Goal: Book appointment/travel/reservation

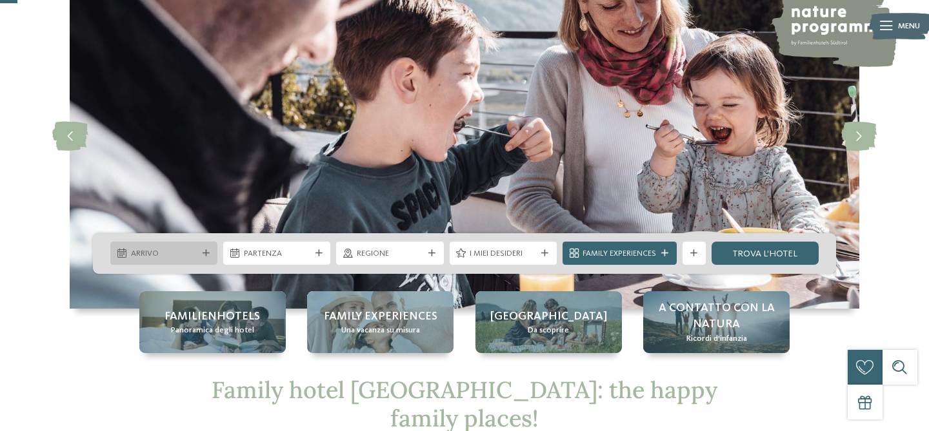
click at [206, 253] on icon at bounding box center [205, 253] width 7 height 7
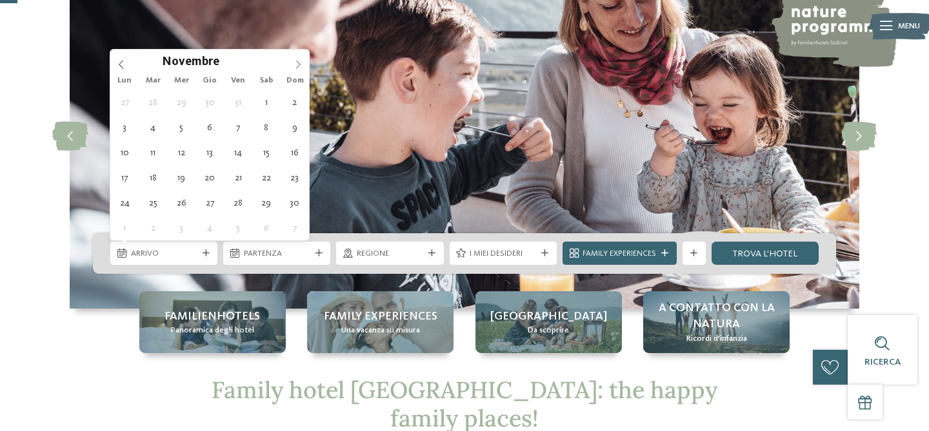
click at [295, 60] on icon at bounding box center [297, 64] width 9 height 9
type input "****"
click at [295, 60] on icon at bounding box center [297, 64] width 9 height 9
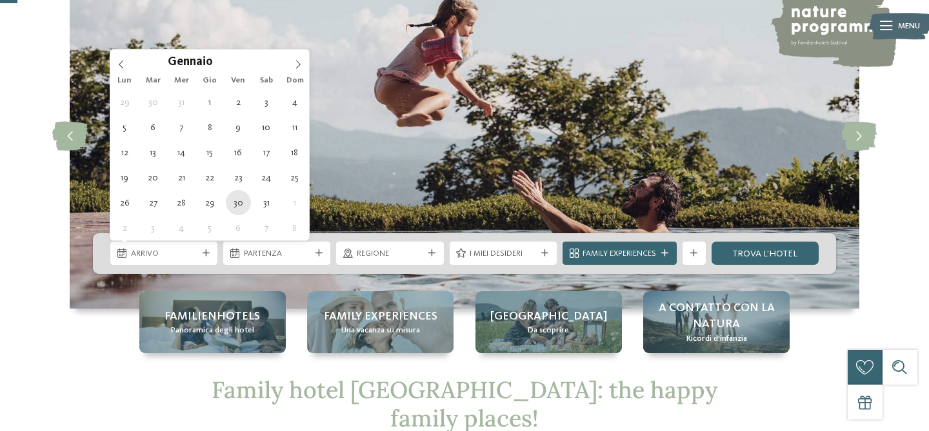
type div "[DATE]"
type input "****"
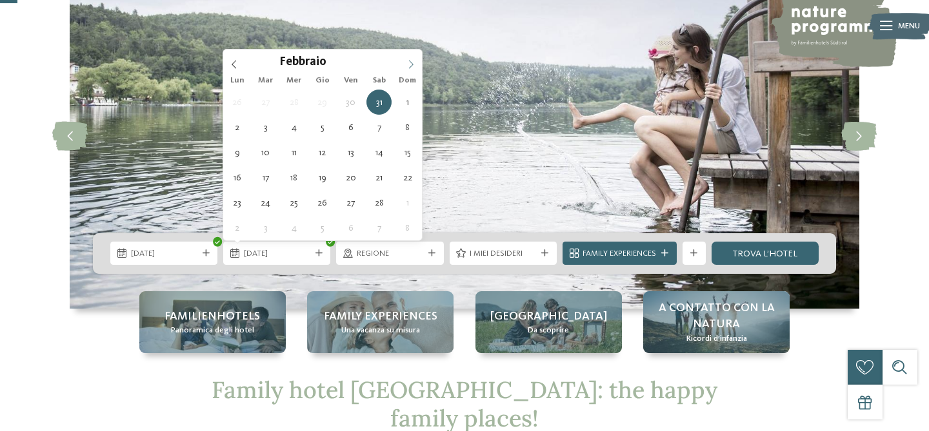
click at [411, 60] on icon at bounding box center [410, 64] width 9 height 9
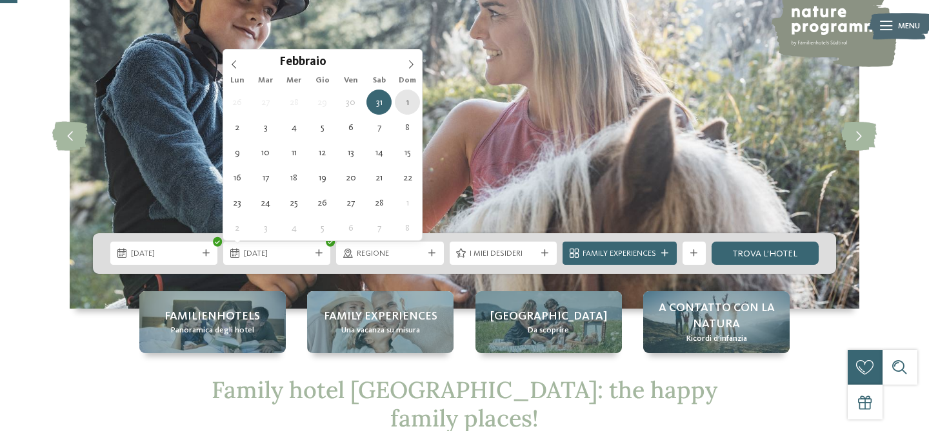
type div "01.02.2026"
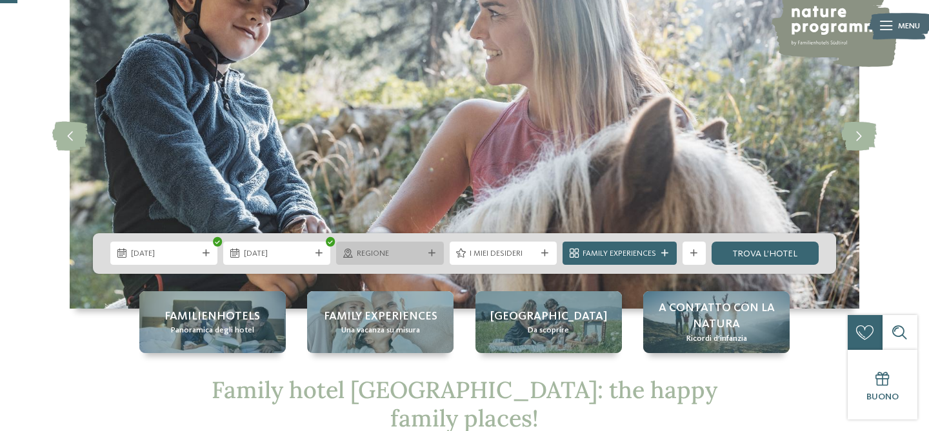
click at [362, 250] on span "Regione" at bounding box center [390, 254] width 66 height 12
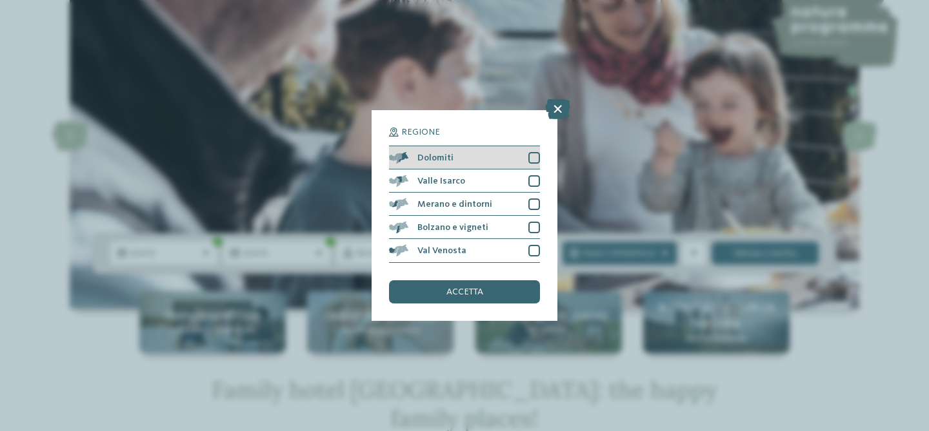
click at [533, 154] on div at bounding box center [534, 158] width 12 height 12
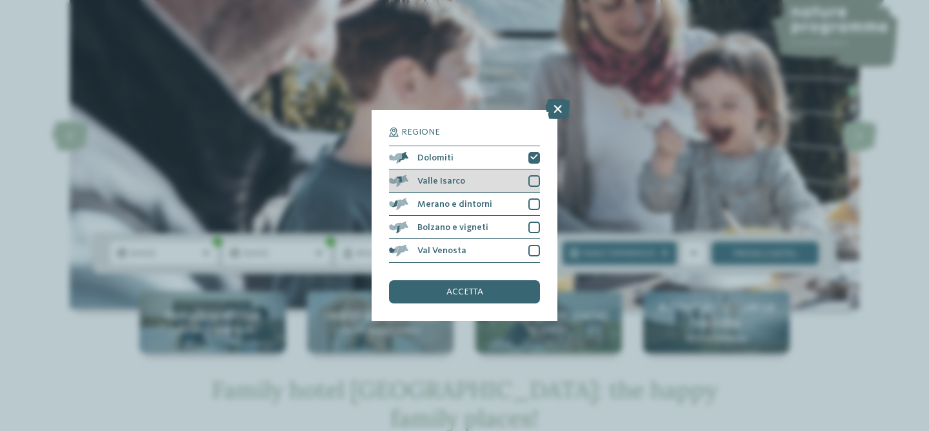
click at [533, 181] on div at bounding box center [534, 181] width 12 height 12
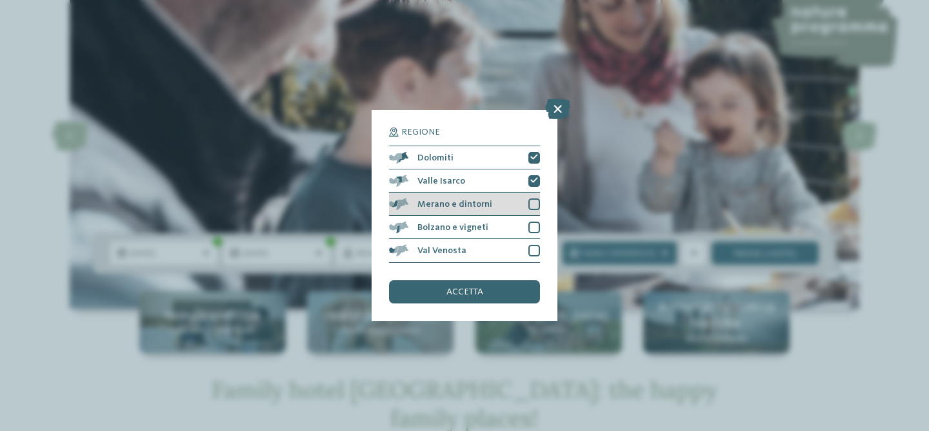
click at [533, 199] on div at bounding box center [534, 205] width 12 height 12
click at [531, 222] on div at bounding box center [534, 228] width 12 height 12
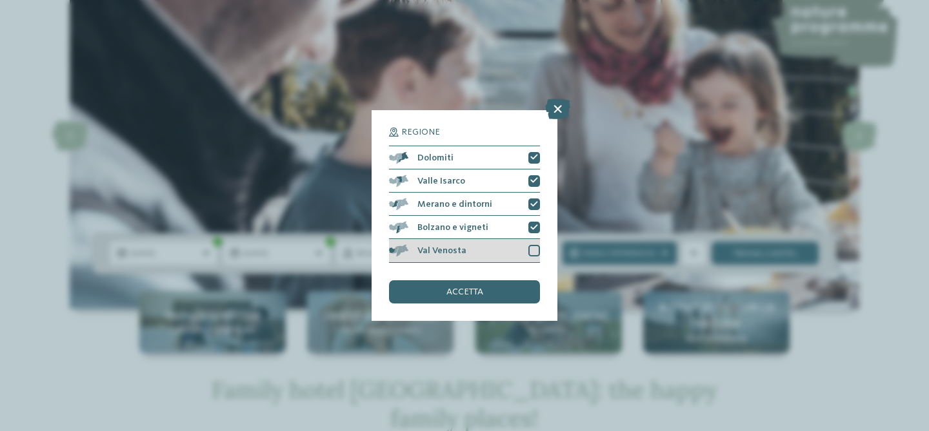
click at [531, 246] on div at bounding box center [534, 251] width 12 height 12
click at [473, 298] on div "accetta" at bounding box center [464, 292] width 151 height 23
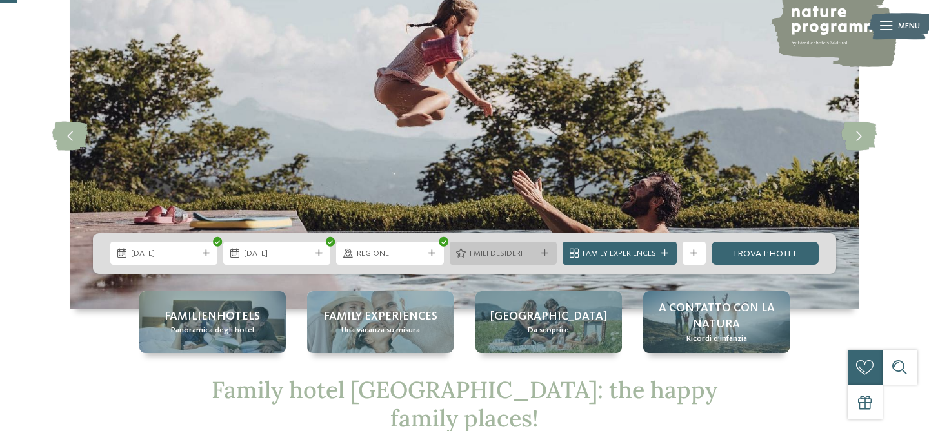
click at [541, 253] on icon at bounding box center [544, 253] width 7 height 7
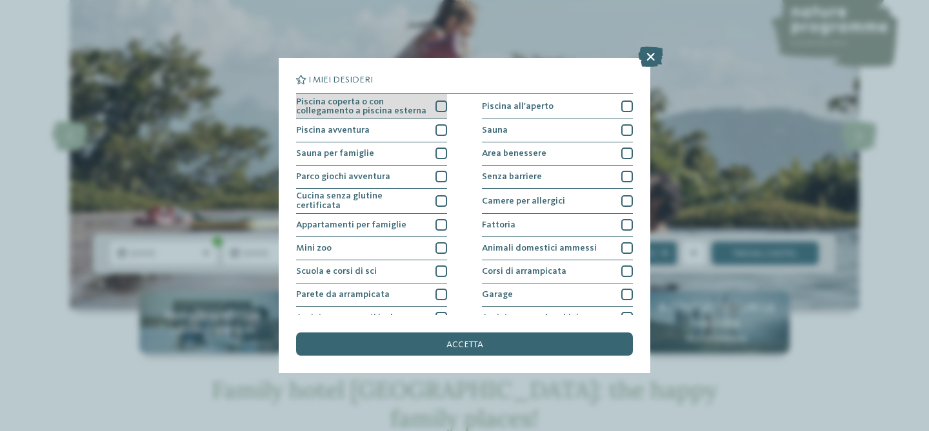
click at [426, 104] on span "Piscina coperta o con collegamento a piscina esterna" at bounding box center [361, 106] width 131 height 19
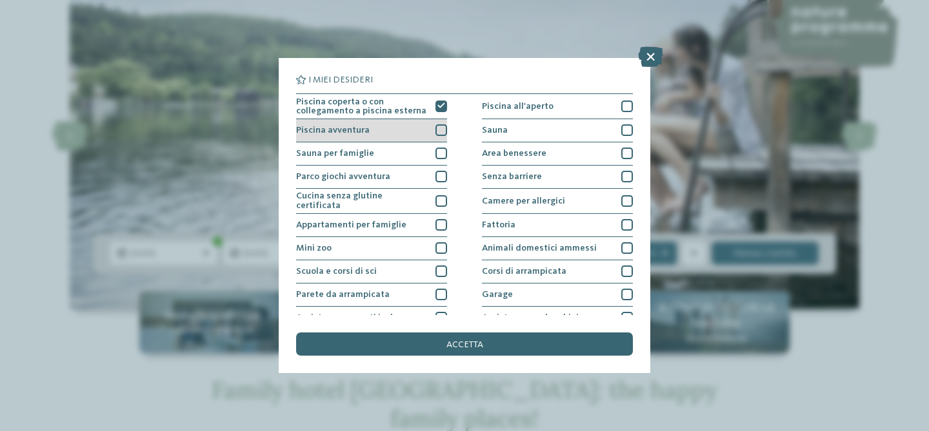
click at [437, 128] on div at bounding box center [441, 130] width 12 height 12
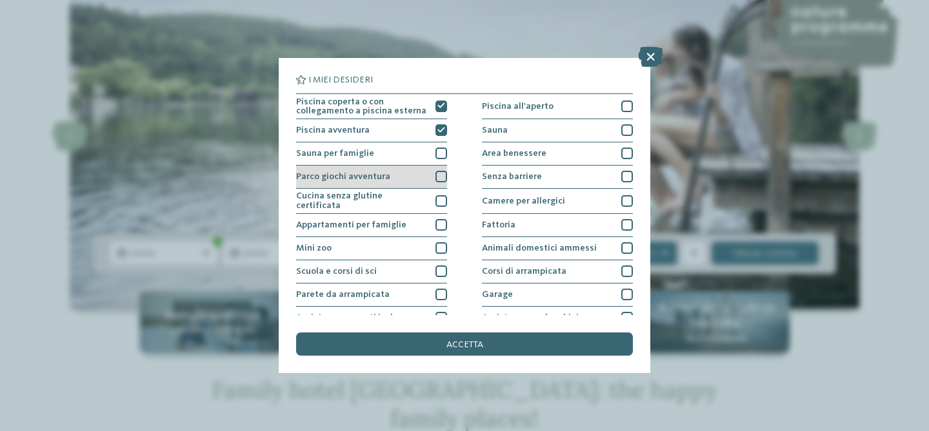
click at [437, 176] on div at bounding box center [441, 177] width 12 height 12
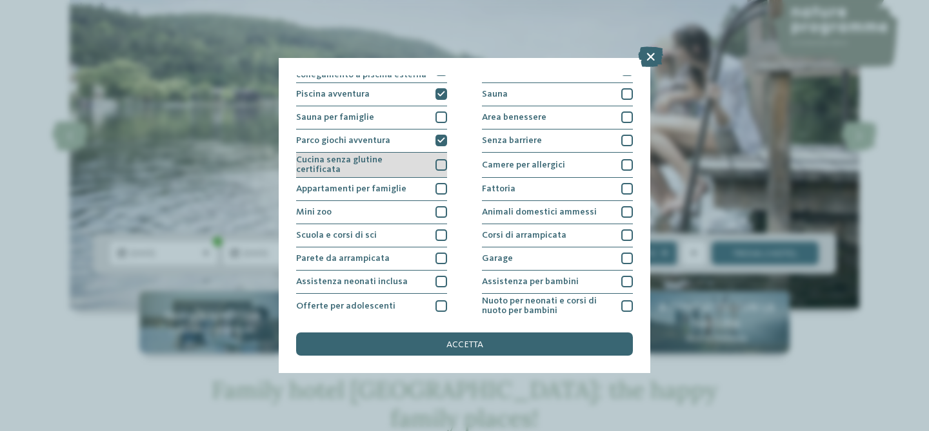
scroll to position [37, 0]
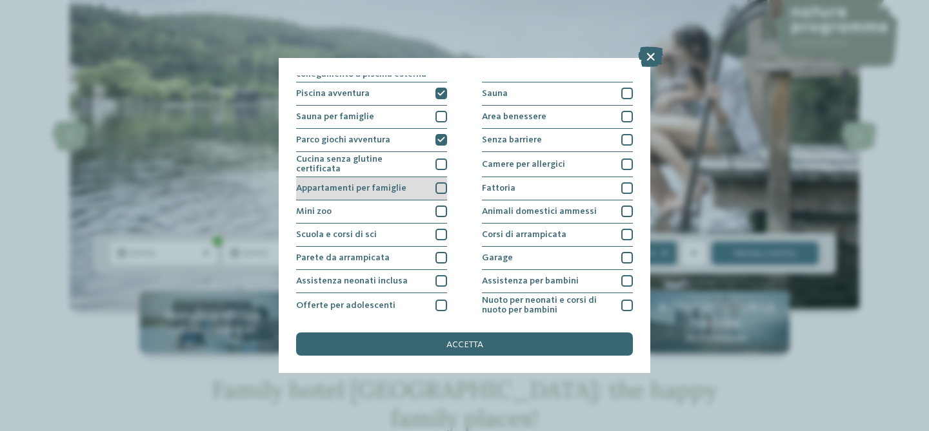
click at [439, 188] on div at bounding box center [441, 188] width 12 height 12
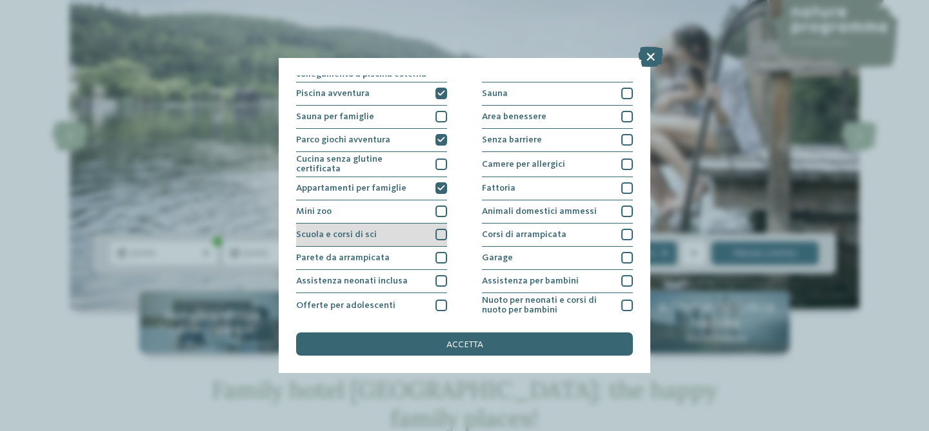
click at [438, 233] on div at bounding box center [441, 235] width 12 height 12
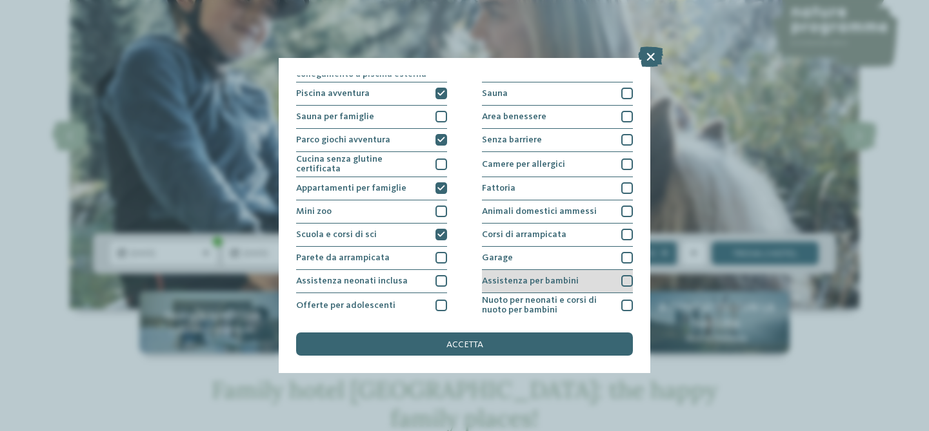
click at [625, 277] on div at bounding box center [627, 281] width 12 height 12
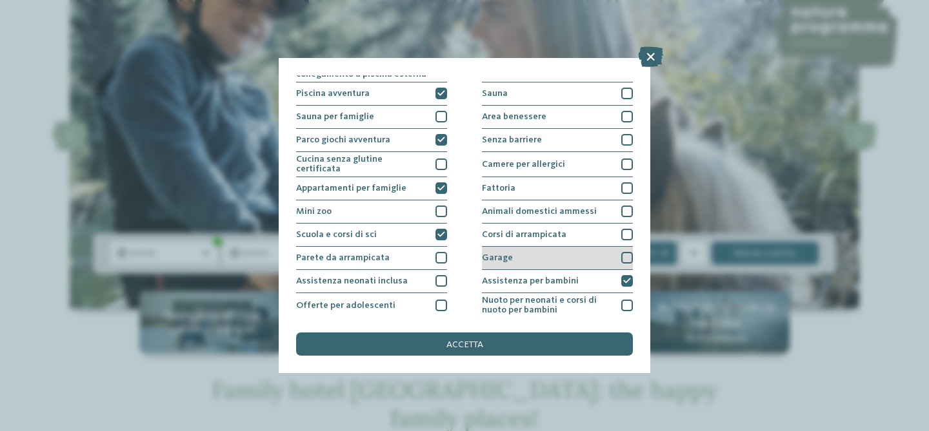
click at [624, 257] on div at bounding box center [627, 258] width 12 height 12
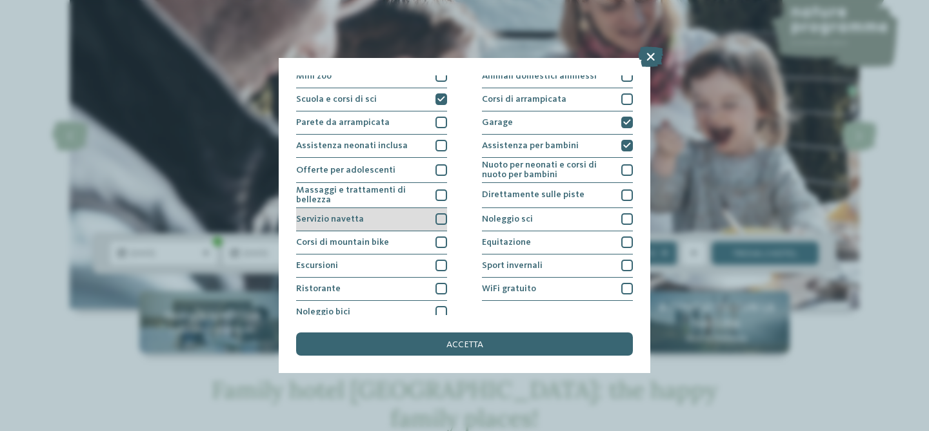
scroll to position [179, 0]
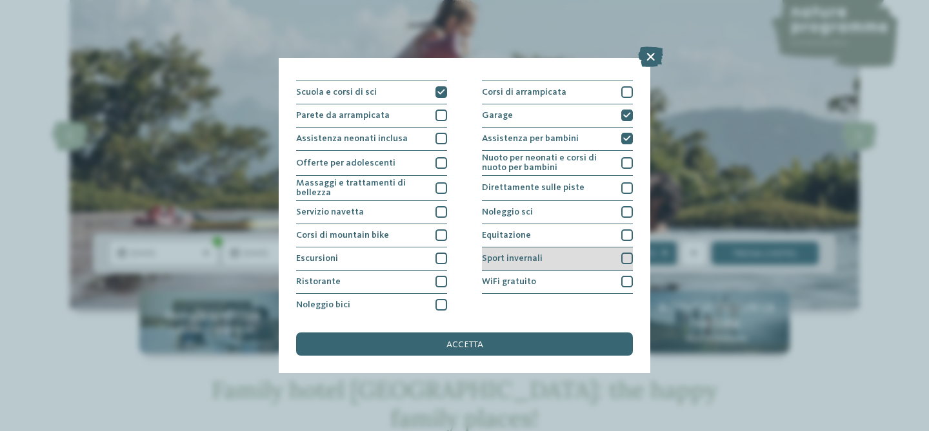
click at [621, 255] on div at bounding box center [627, 259] width 12 height 12
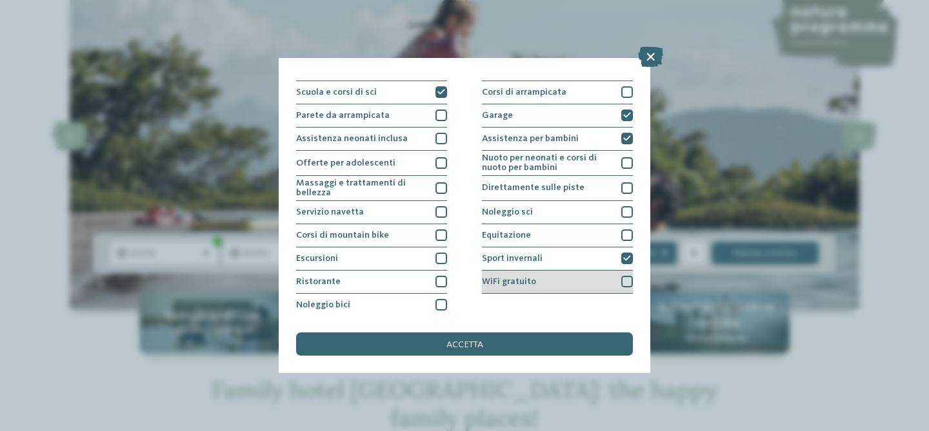
click at [628, 279] on div at bounding box center [627, 282] width 12 height 12
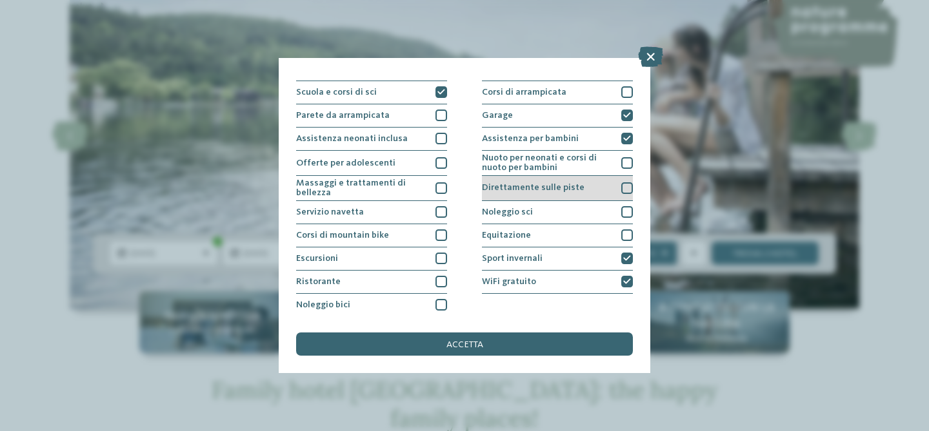
click at [625, 186] on div at bounding box center [627, 188] width 12 height 12
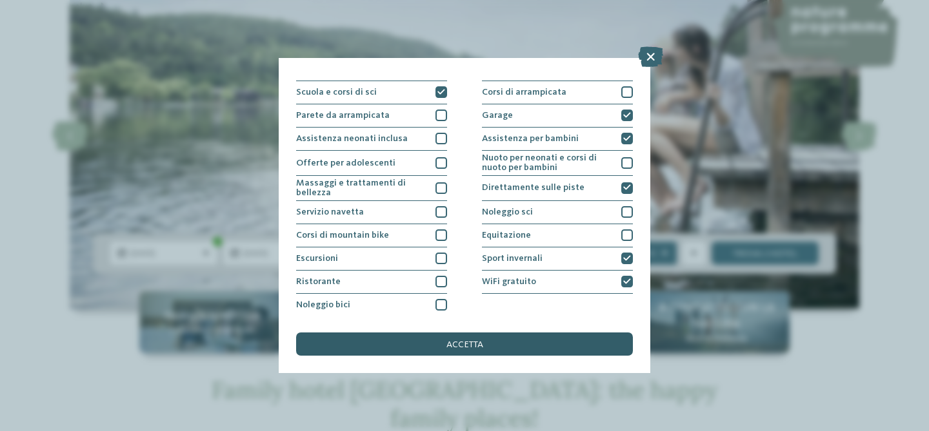
click at [473, 342] on span "accetta" at bounding box center [464, 344] width 37 height 9
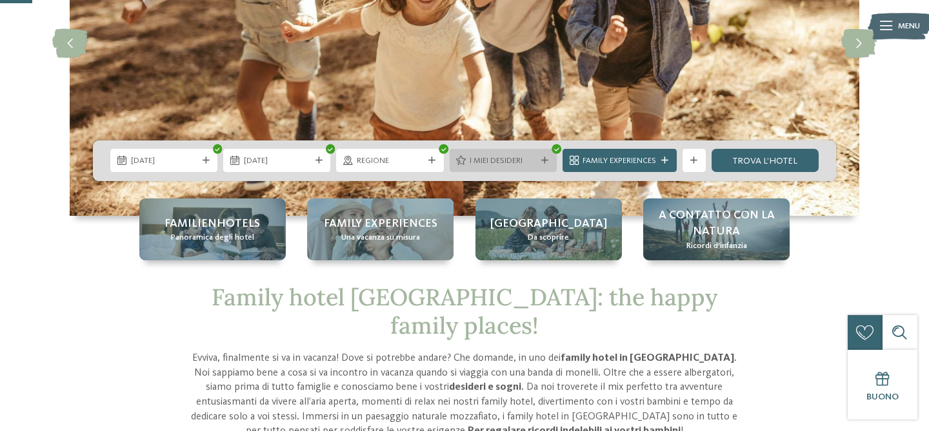
scroll to position [167, 0]
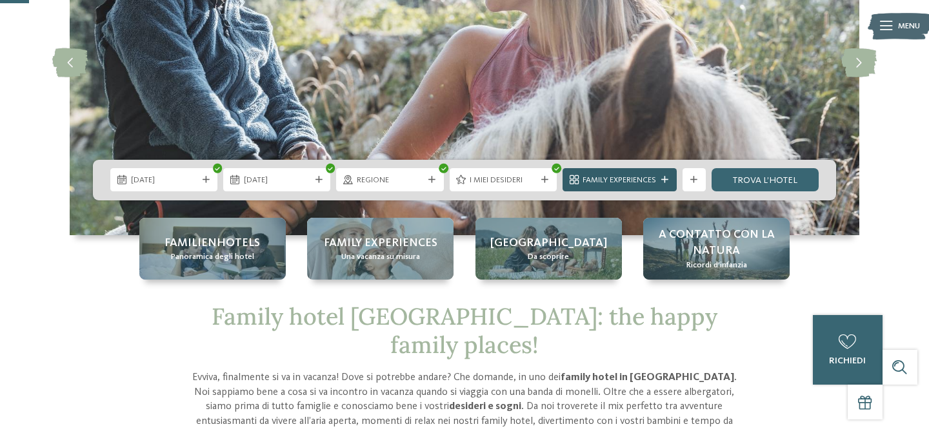
click at [629, 174] on div "Family Experiences" at bounding box center [619, 180] width 79 height 12
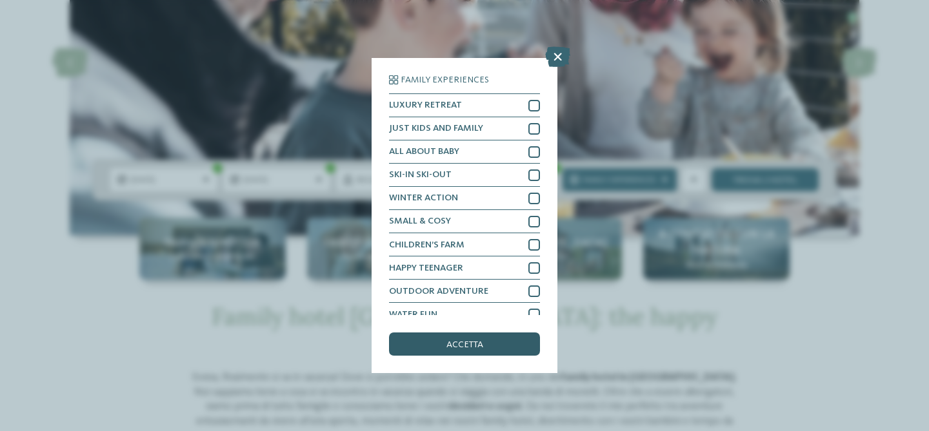
click at [473, 344] on span "accetta" at bounding box center [464, 344] width 37 height 9
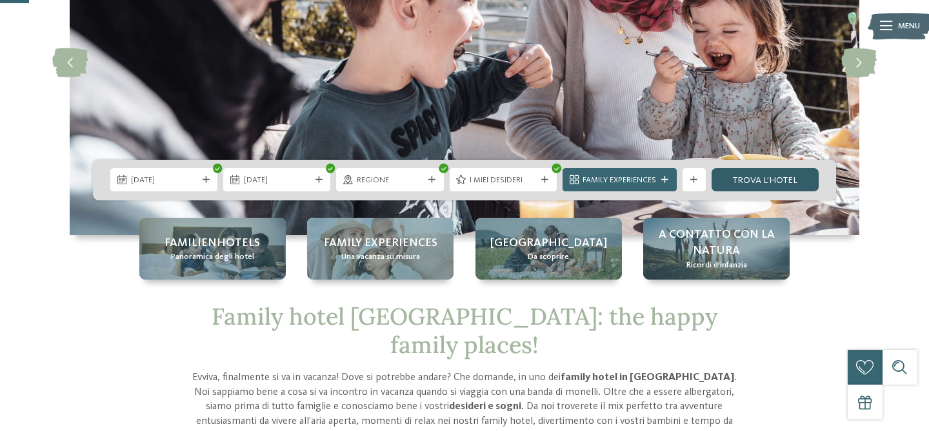
click at [787, 182] on link "trova l’hotel" at bounding box center [764, 179] width 107 height 23
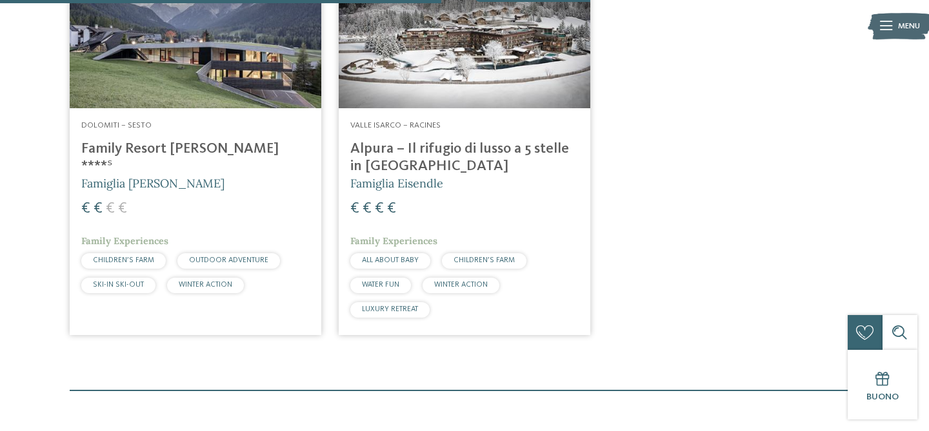
scroll to position [542, 0]
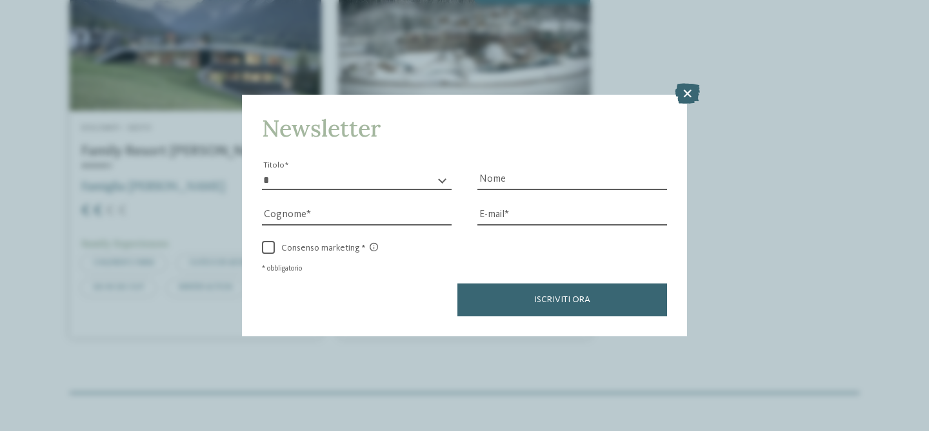
click at [148, 155] on div "DE IT EN I" at bounding box center [464, 247] width 929 height 1579
click at [684, 92] on icon at bounding box center [686, 93] width 25 height 21
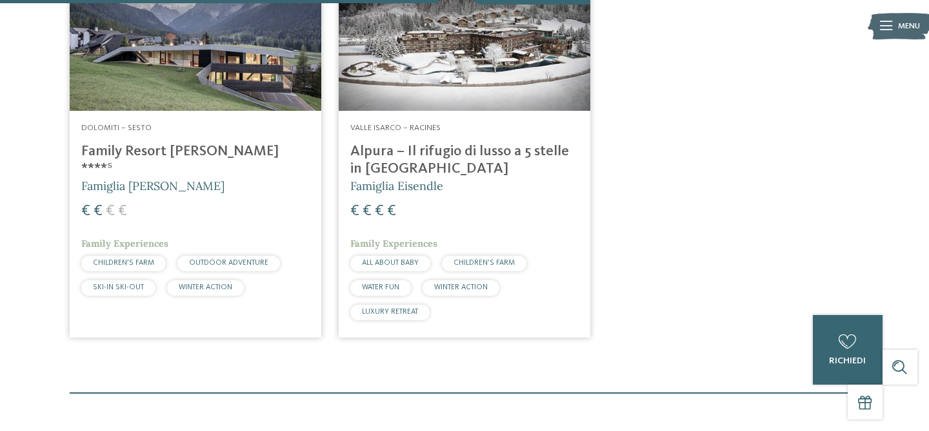
click at [137, 152] on h4 "Family Resort [PERSON_NAME] ****ˢ" at bounding box center [195, 160] width 228 height 35
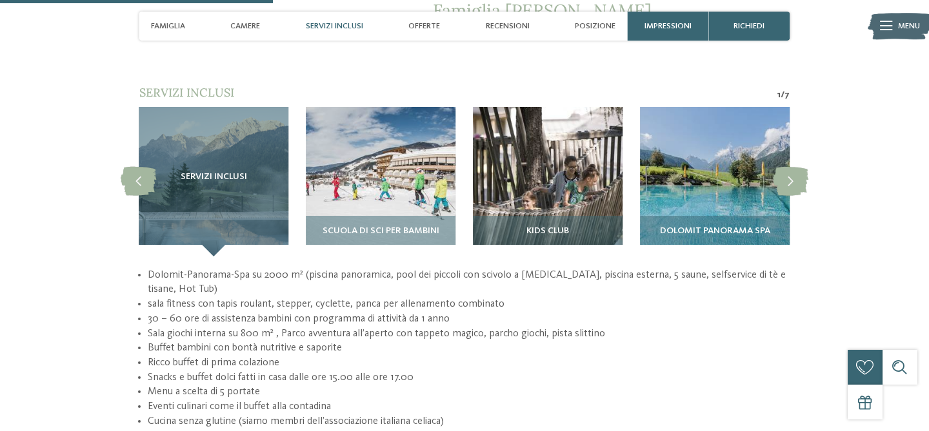
scroll to position [1099, 0]
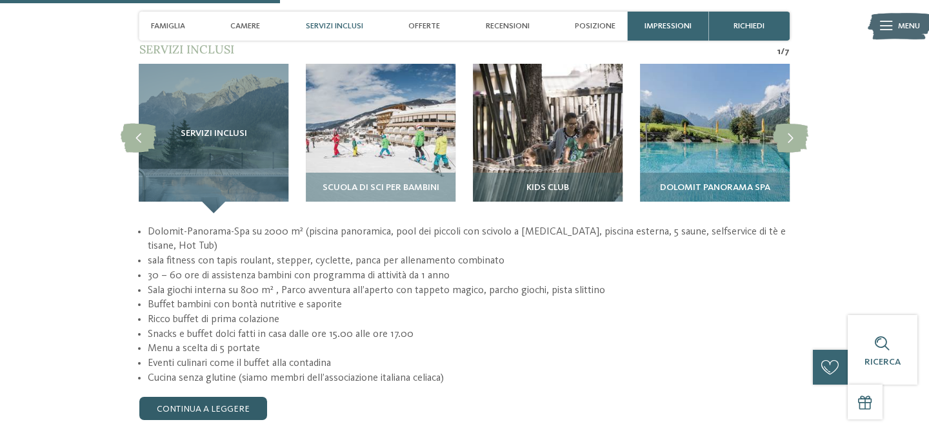
click at [205, 397] on link "continua a leggere" at bounding box center [203, 408] width 128 height 23
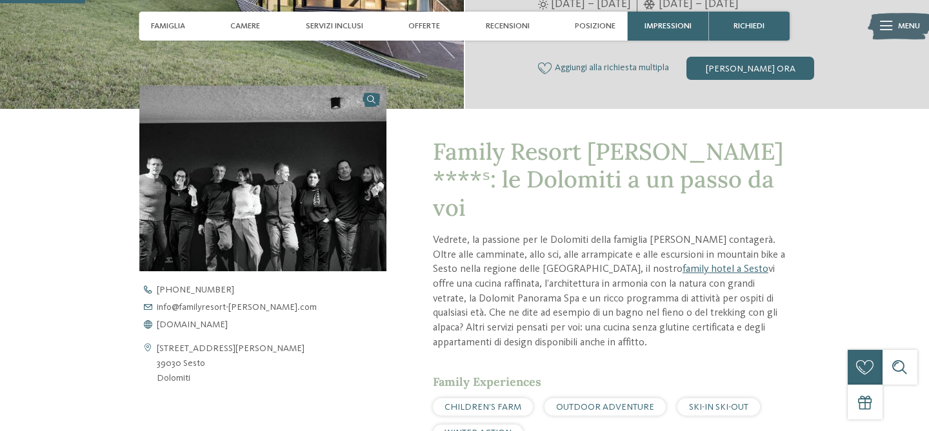
scroll to position [347, 0]
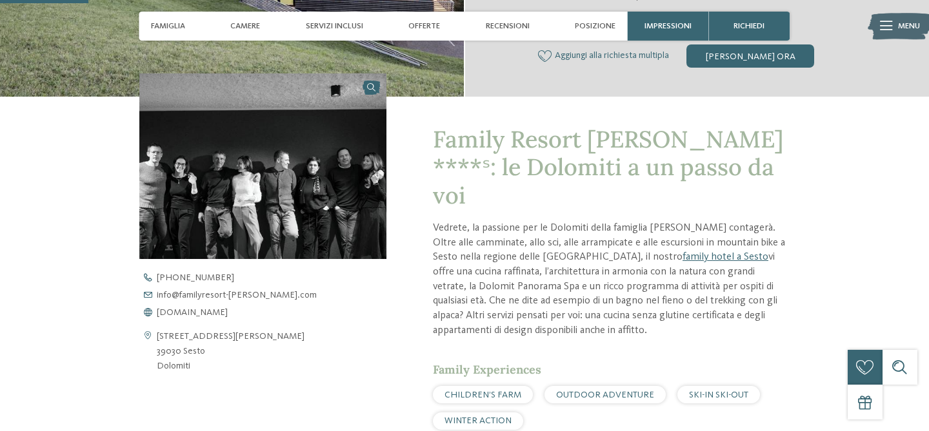
click at [183, 348] on address "Via S. Giuseppe 40 39030 Sesto Dolomiti" at bounding box center [231, 352] width 148 height 44
click at [188, 339] on address "Via S. Giuseppe 40 39030 Sesto Dolomiti" at bounding box center [231, 352] width 148 height 44
drag, startPoint x: 155, startPoint y: 335, endPoint x: 199, endPoint y: 368, distance: 54.3
click at [199, 368] on div "Via S. Giuseppe 40 39030 Sesto Dolomiti" at bounding box center [262, 352] width 247 height 44
copy div "Via S. Giuseppe 40 39030 Sesto Dolomiti"
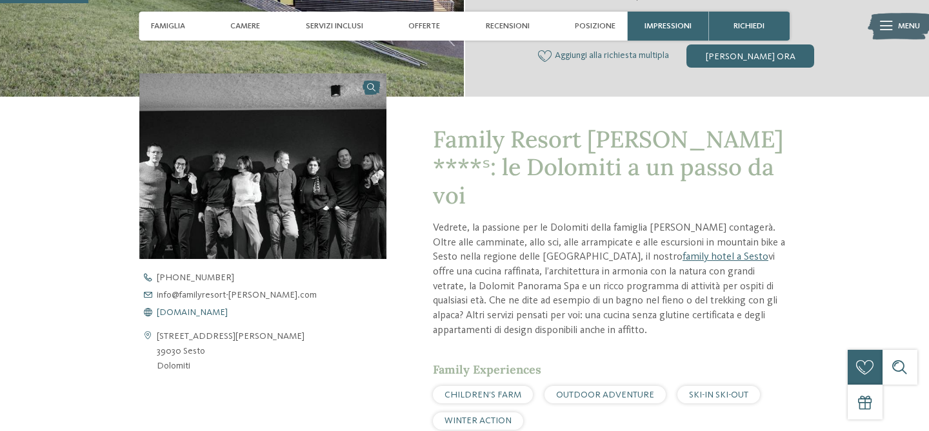
click at [195, 313] on span "www.familyresort-rainer.com" at bounding box center [192, 312] width 71 height 9
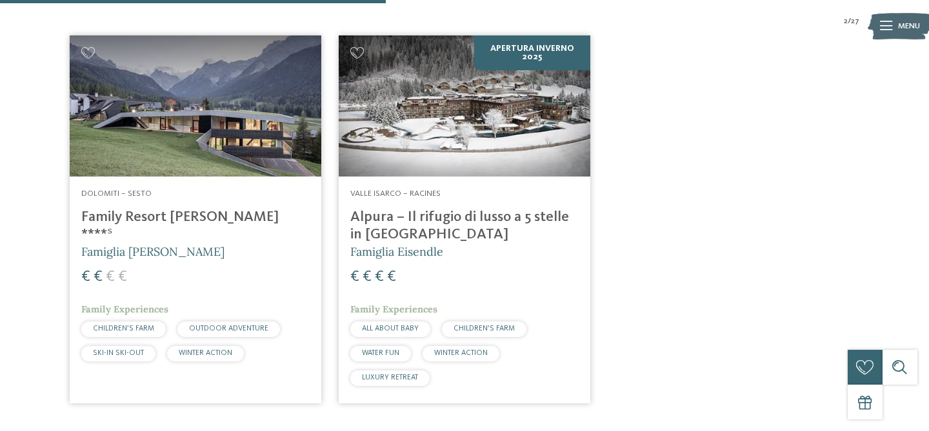
click at [494, 219] on h4 "Alpura – Il rifugio di lusso a 5 stelle in [GEOGRAPHIC_DATA]" at bounding box center [464, 226] width 228 height 35
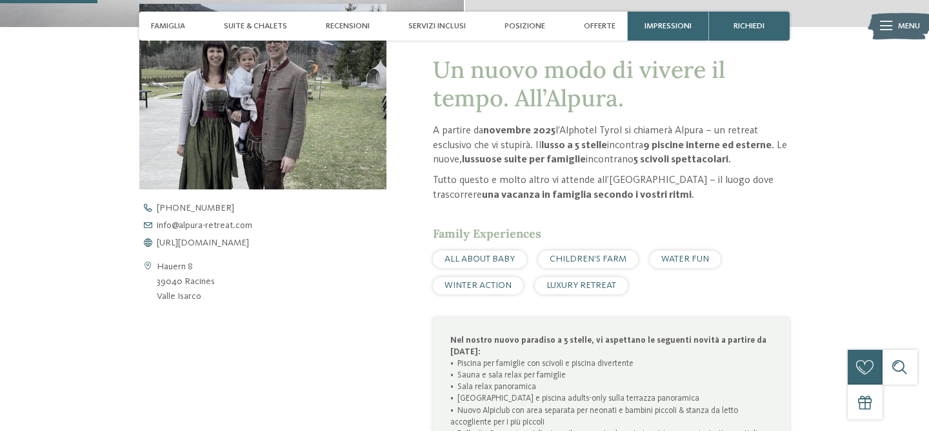
scroll to position [395, 0]
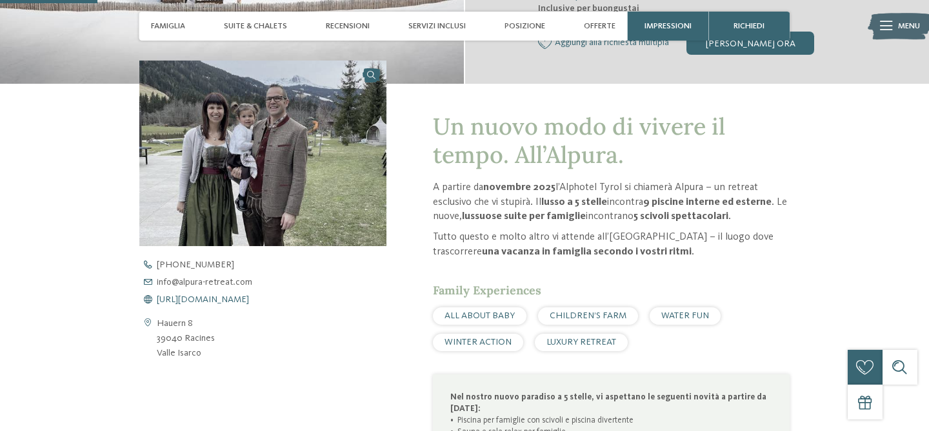
click at [248, 299] on span "https://www.alpura-retreat.com/it" at bounding box center [203, 299] width 92 height 9
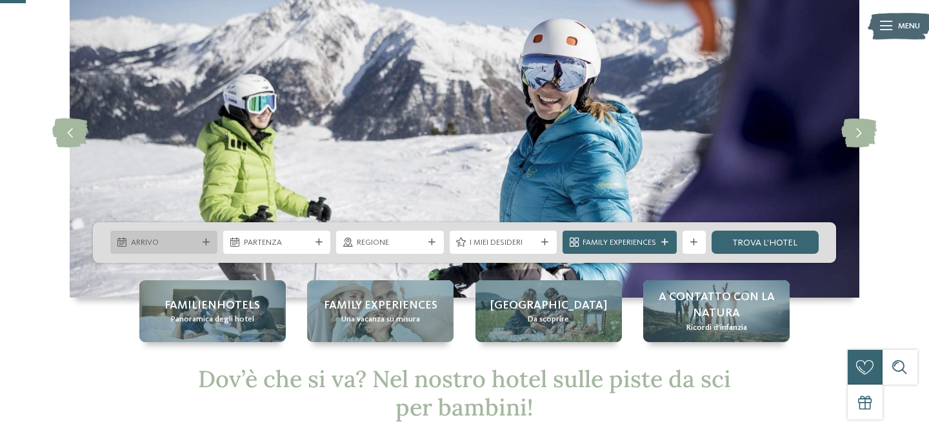
click at [205, 241] on icon at bounding box center [205, 242] width 7 height 7
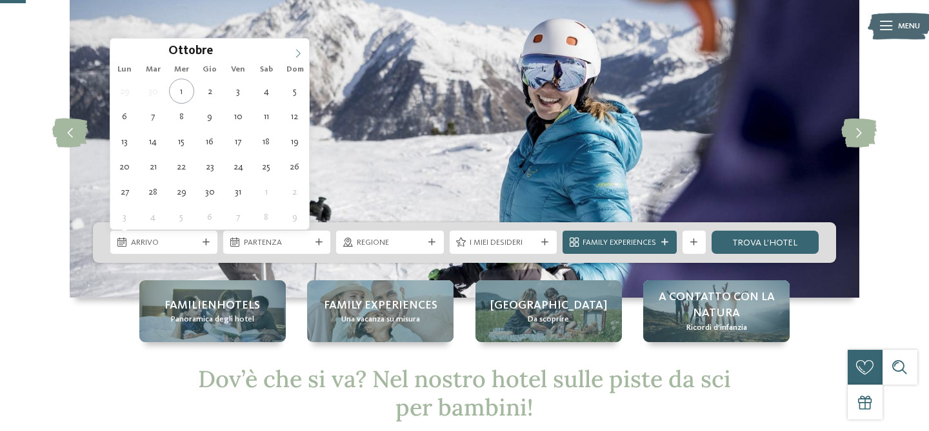
click at [300, 51] on icon at bounding box center [297, 53] width 9 height 9
type input "****"
click at [300, 51] on icon at bounding box center [297, 53] width 9 height 9
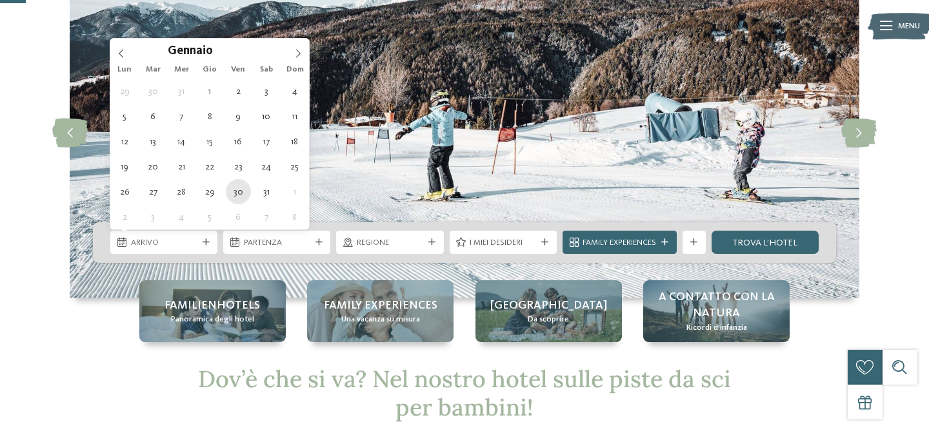
type div "30.01.2026"
type input "****"
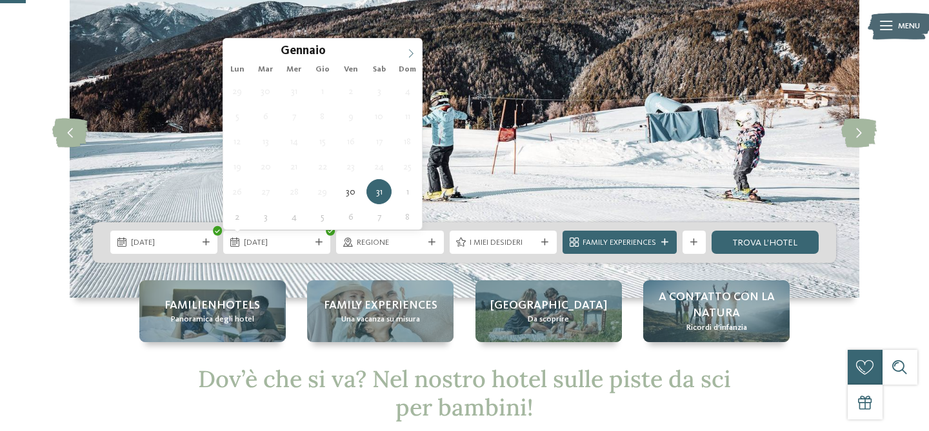
click at [412, 54] on icon at bounding box center [411, 54] width 5 height 8
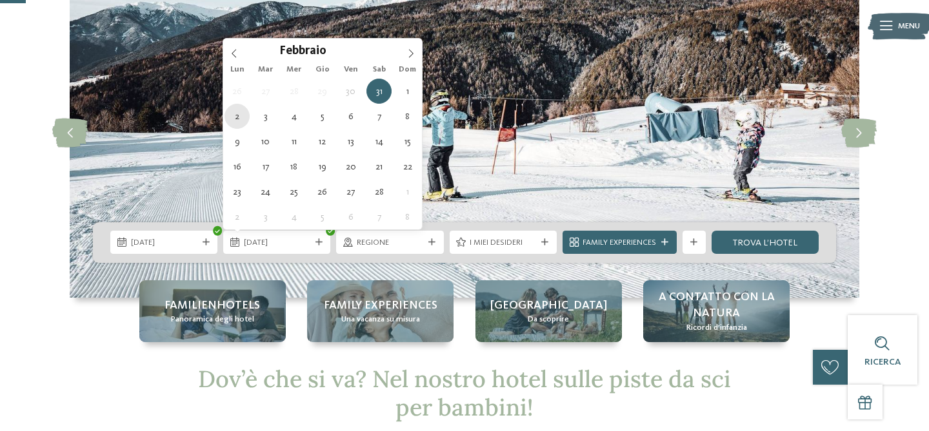
type div "02.02.2026"
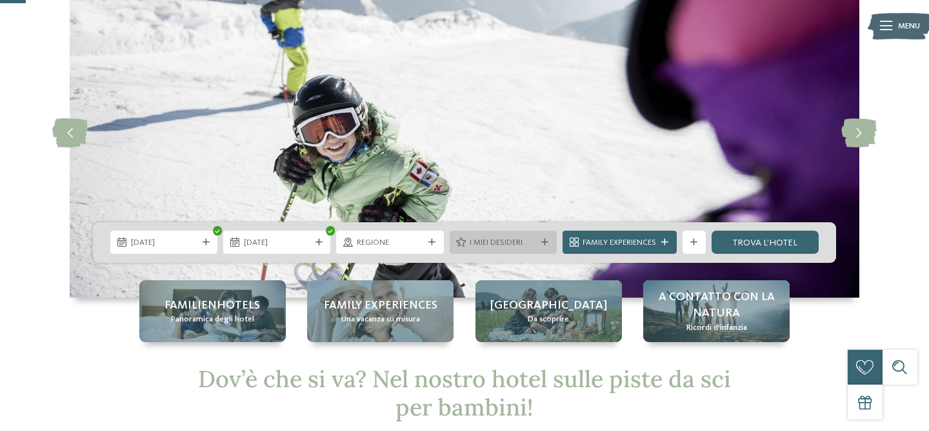
click at [518, 242] on span "I miei desideri" at bounding box center [502, 243] width 66 height 12
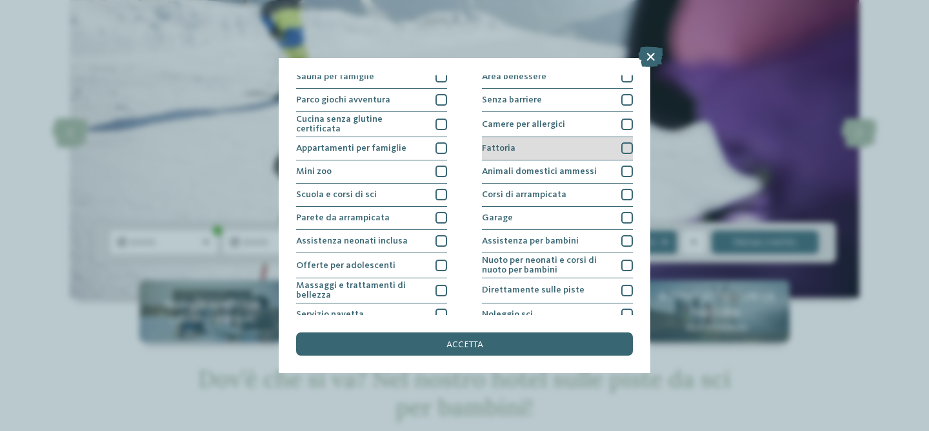
scroll to position [78, 0]
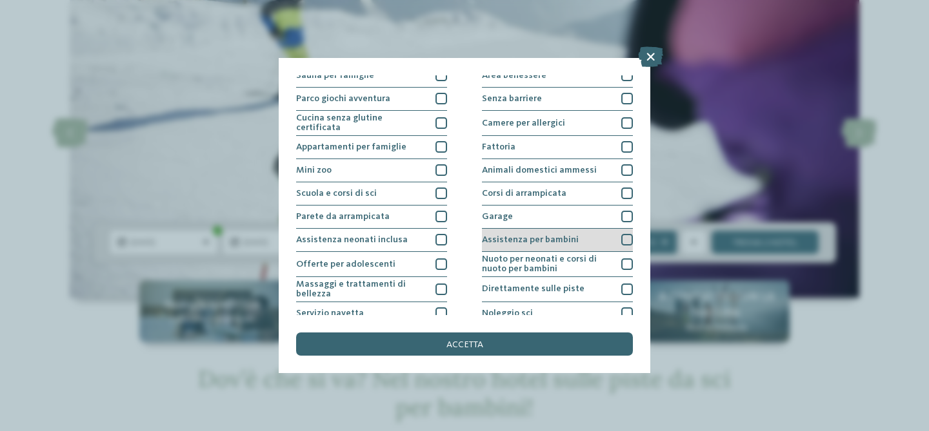
click at [624, 241] on div at bounding box center [627, 240] width 12 height 12
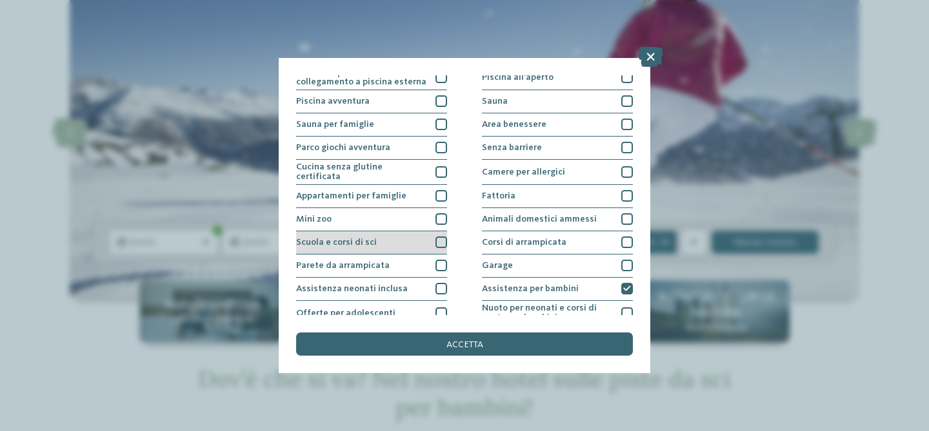
scroll to position [0, 0]
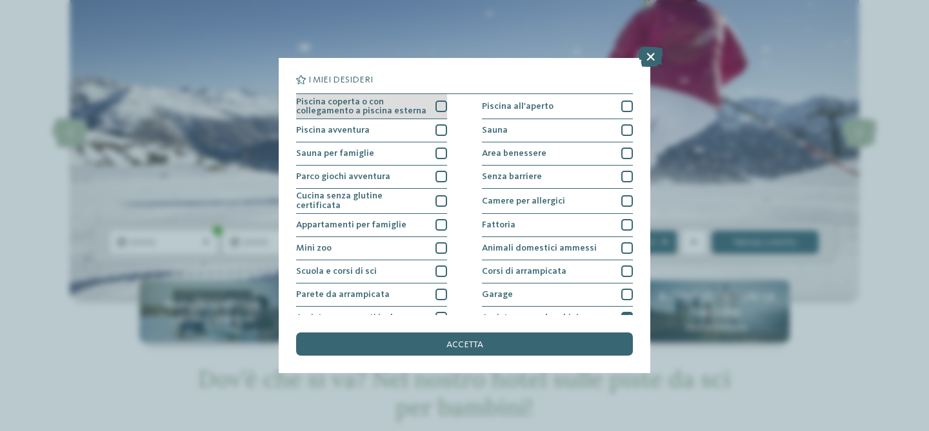
click at [443, 104] on div at bounding box center [441, 107] width 12 height 12
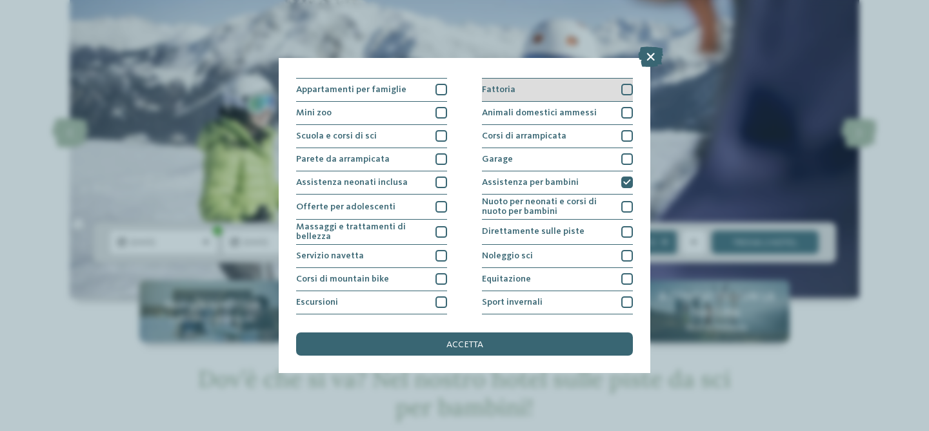
scroll to position [143, 0]
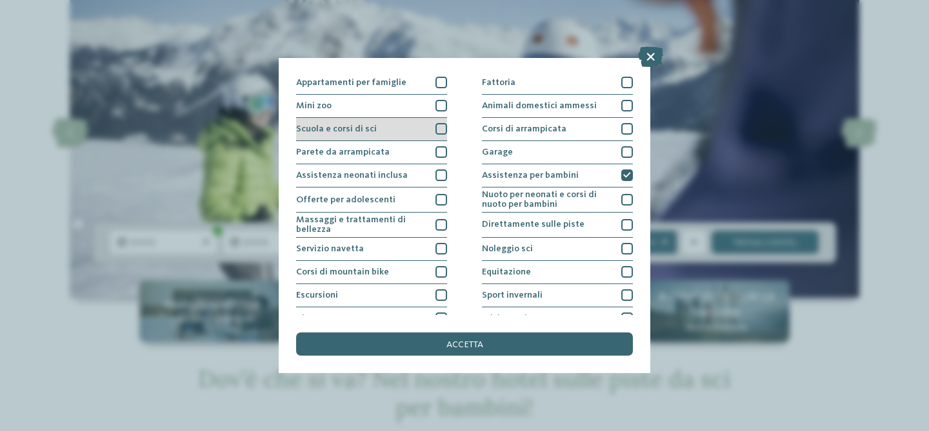
click at [440, 127] on div at bounding box center [441, 129] width 12 height 12
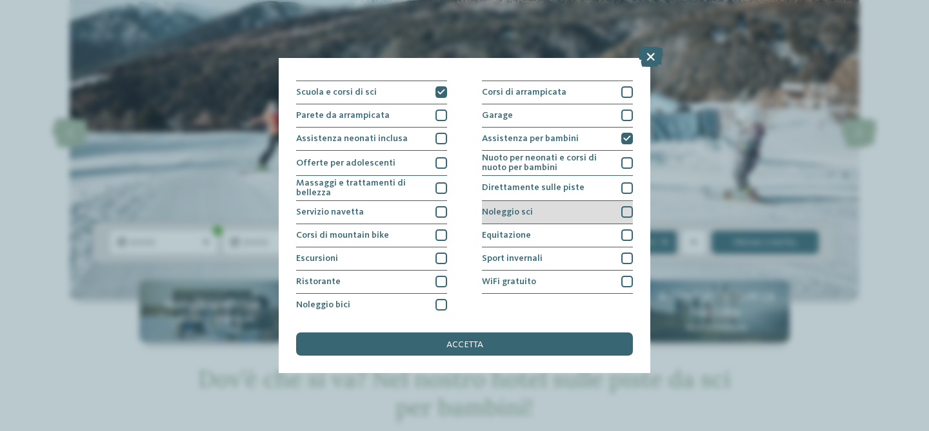
scroll to position [167, 0]
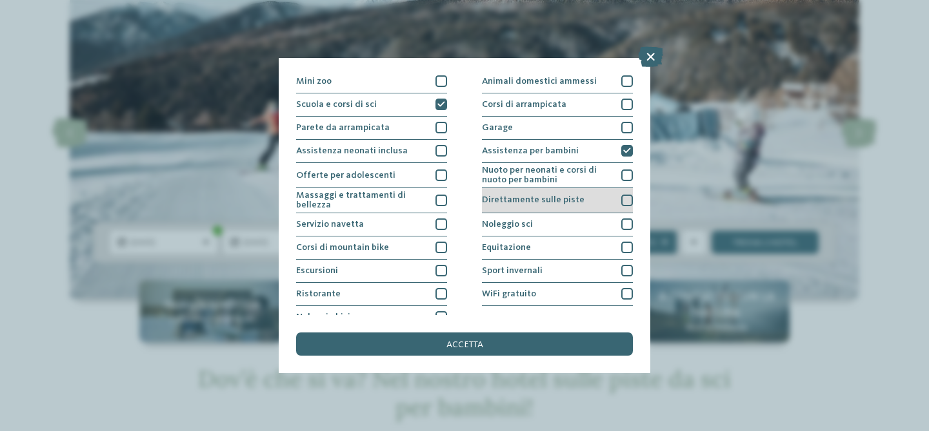
click at [628, 202] on div at bounding box center [627, 201] width 12 height 12
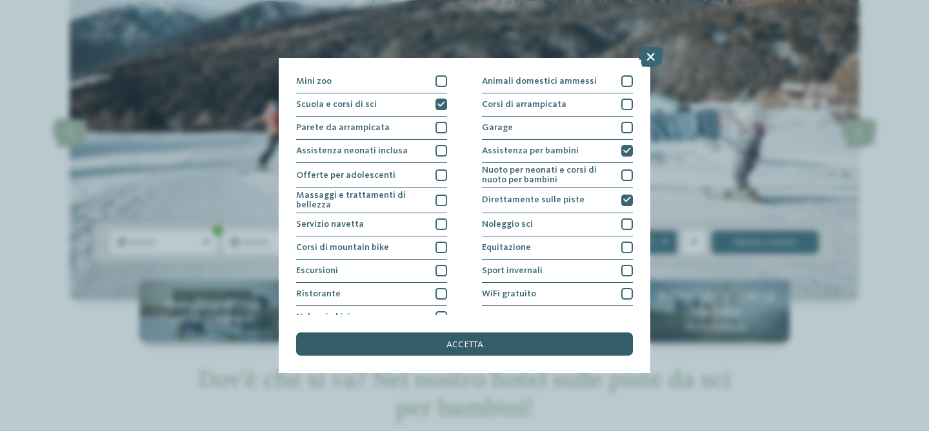
click at [474, 342] on span "accetta" at bounding box center [464, 344] width 37 height 9
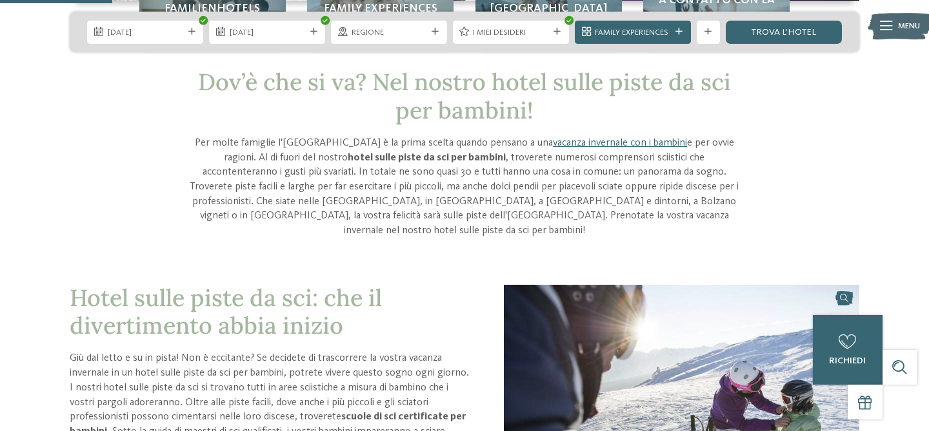
scroll to position [255, 0]
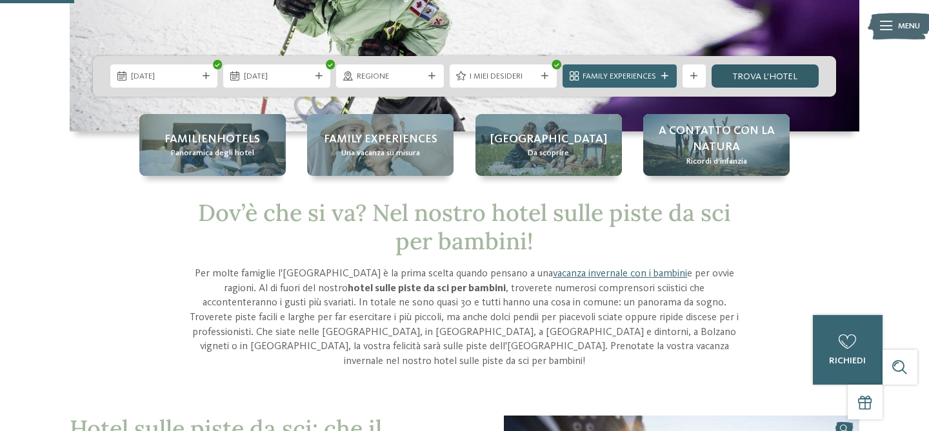
click at [752, 75] on link "trova l’hotel" at bounding box center [764, 75] width 107 height 23
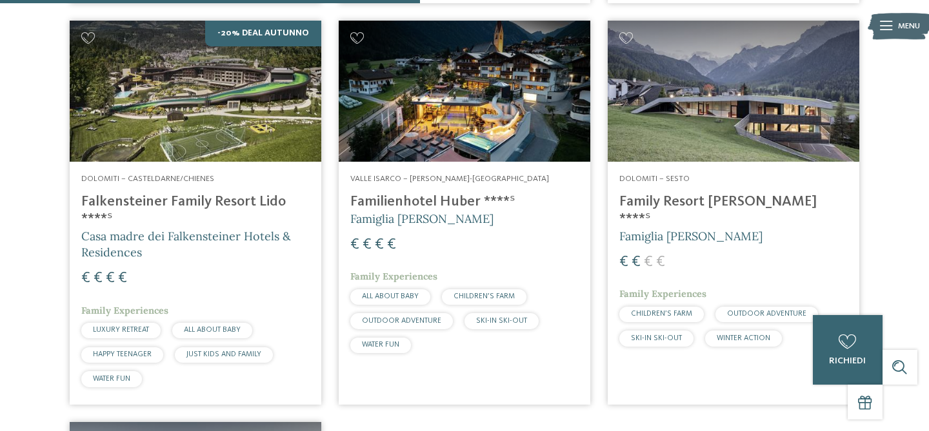
scroll to position [847, 0]
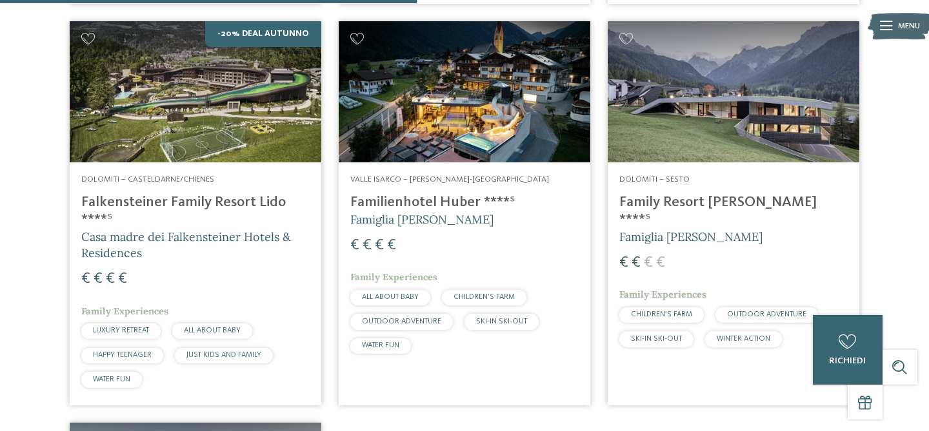
click at [413, 204] on h4 "Familienhotel Huber ****ˢ" at bounding box center [464, 202] width 228 height 17
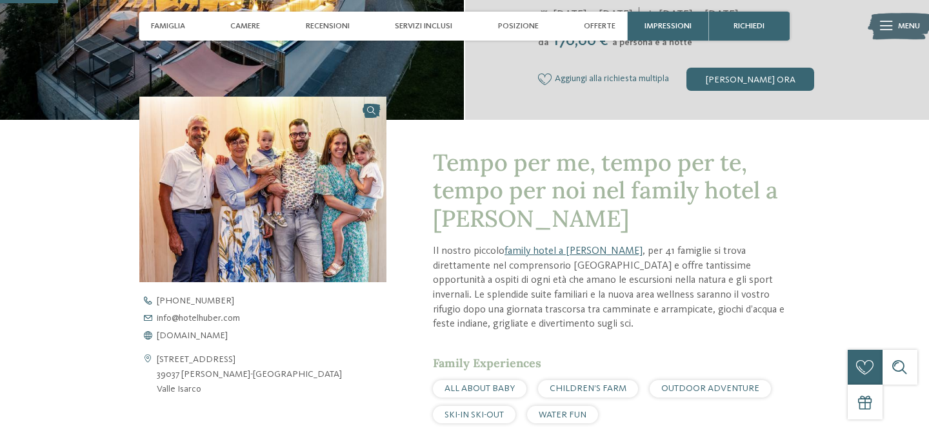
scroll to position [329, 0]
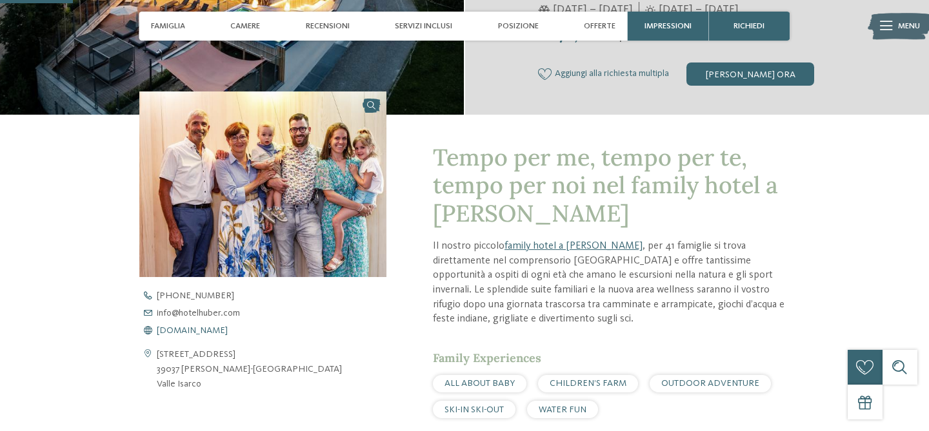
click at [202, 332] on span "[DOMAIN_NAME]" at bounding box center [192, 330] width 71 height 9
